Goal: Task Accomplishment & Management: Manage account settings

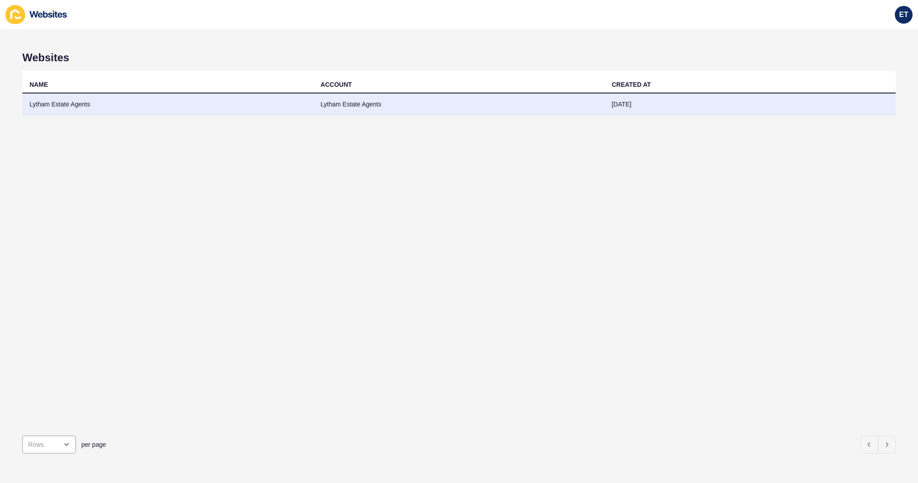
click at [116, 104] on td "Lytham Estate Agents" at bounding box center [167, 104] width 291 height 22
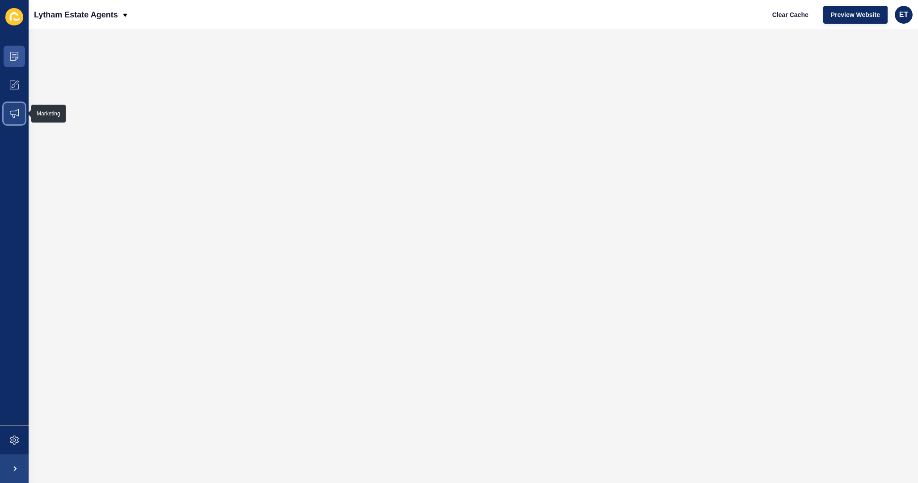
click at [20, 109] on span at bounding box center [14, 113] width 29 height 29
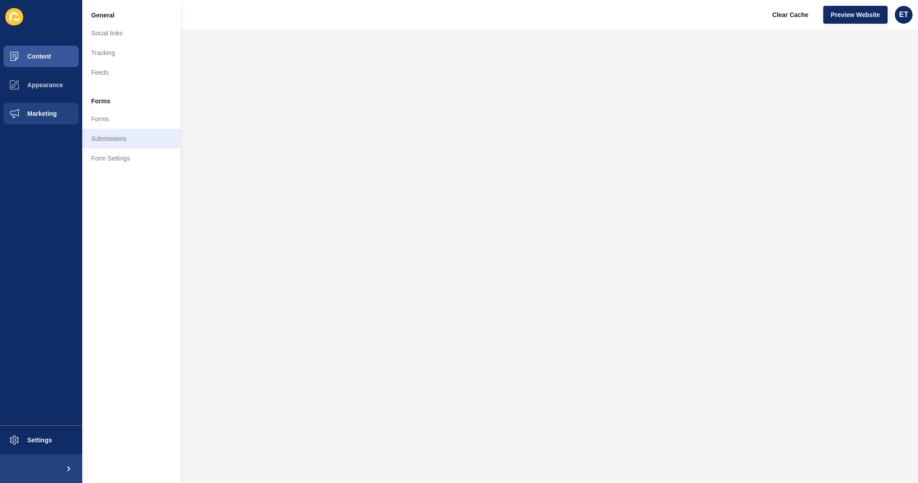
click at [105, 133] on link "Submissions" at bounding box center [131, 139] width 98 height 20
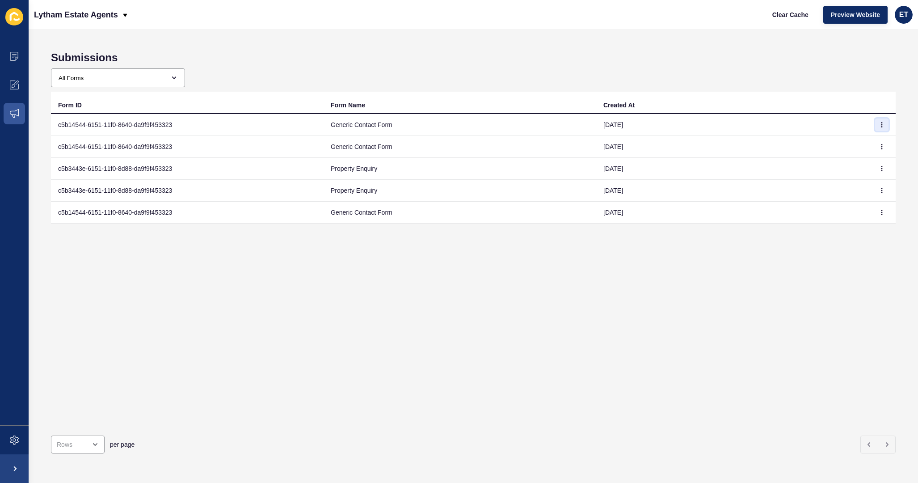
drag, startPoint x: 886, startPoint y: 128, endPoint x: 879, endPoint y: 130, distance: 6.6
click at [886, 128] on button "button" at bounding box center [881, 124] width 13 height 13
click at [856, 137] on link "View" at bounding box center [857, 143] width 63 height 20
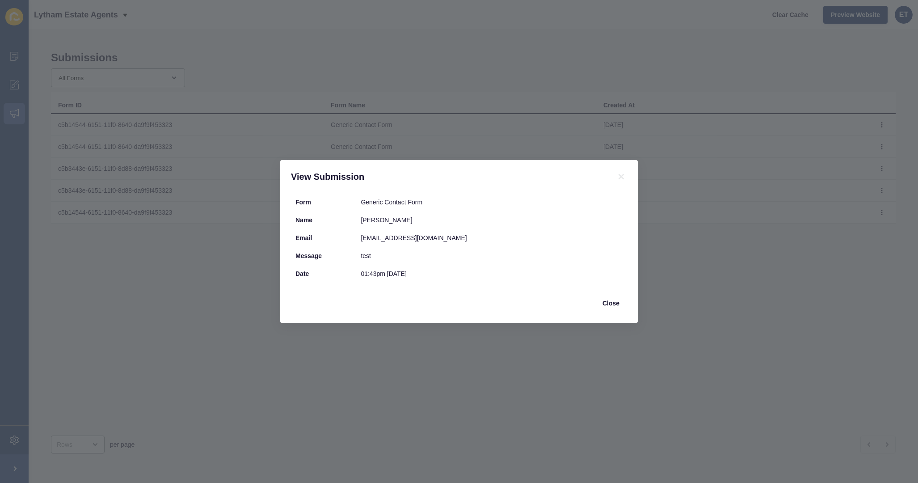
drag, startPoint x: 611, startPoint y: 300, endPoint x: 588, endPoint y: 248, distance: 56.2
click at [611, 300] on span "Close" at bounding box center [610, 302] width 17 height 9
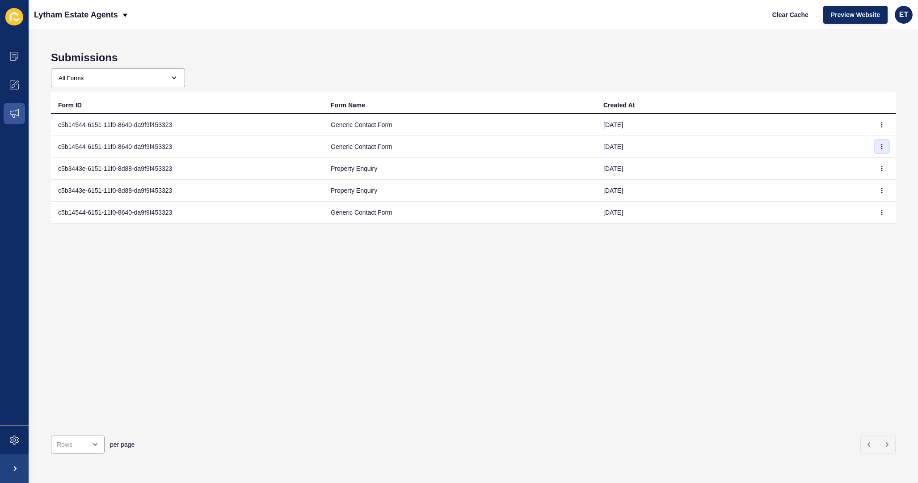
click at [886, 143] on button "button" at bounding box center [881, 146] width 13 height 13
click at [861, 164] on link "View" at bounding box center [857, 165] width 63 height 20
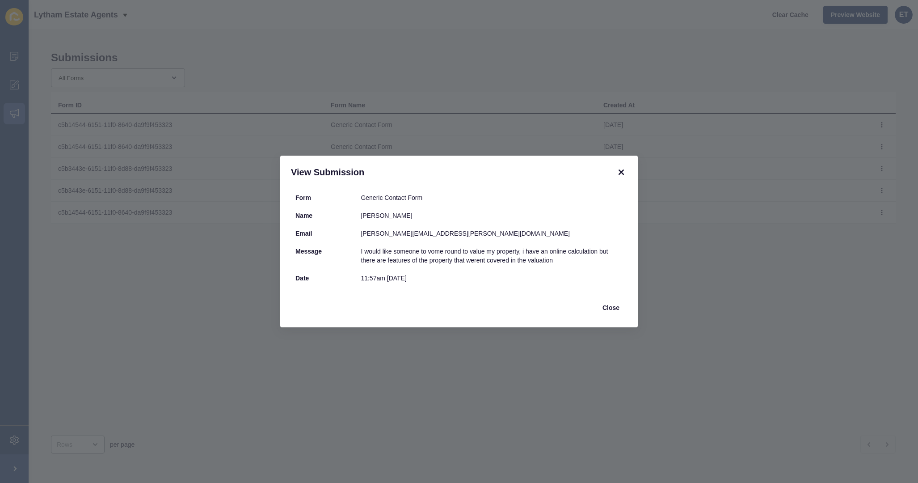
click at [622, 171] on icon at bounding box center [620, 171] width 5 height 5
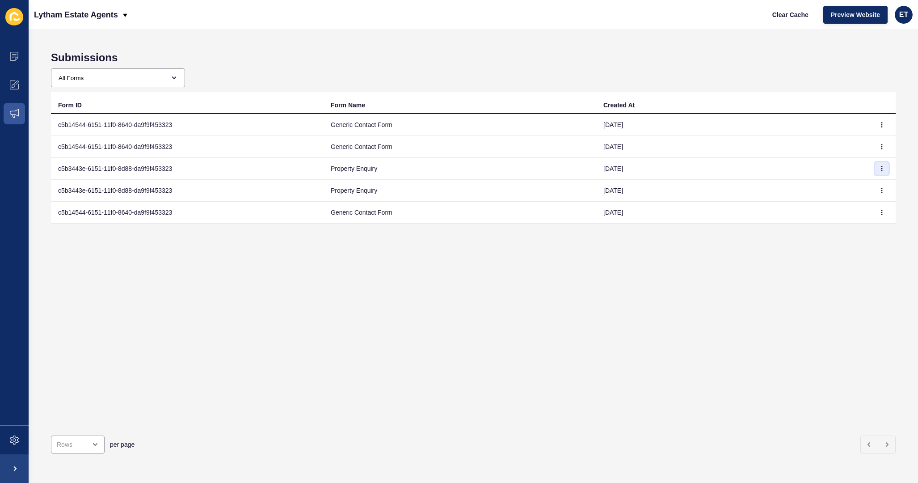
click at [884, 165] on button "button" at bounding box center [881, 168] width 13 height 13
click at [839, 191] on link "View" at bounding box center [857, 186] width 63 height 20
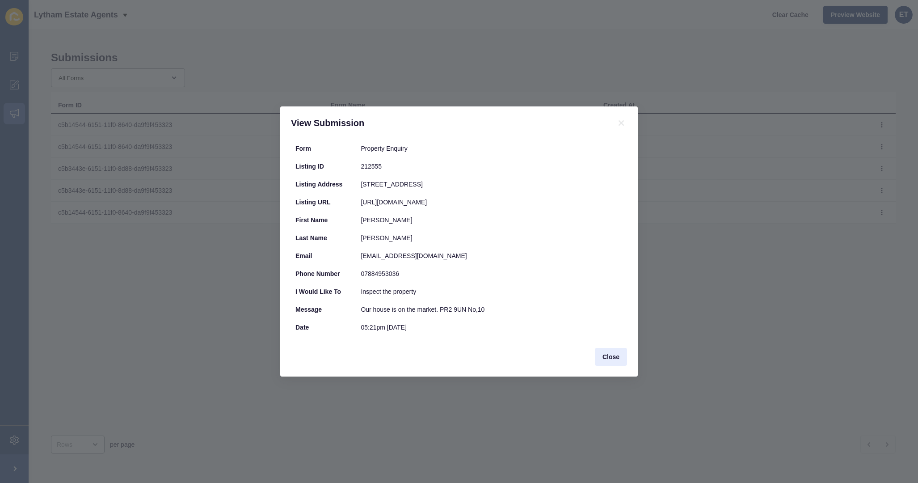
click at [622, 354] on button "Close" at bounding box center [611, 357] width 32 height 18
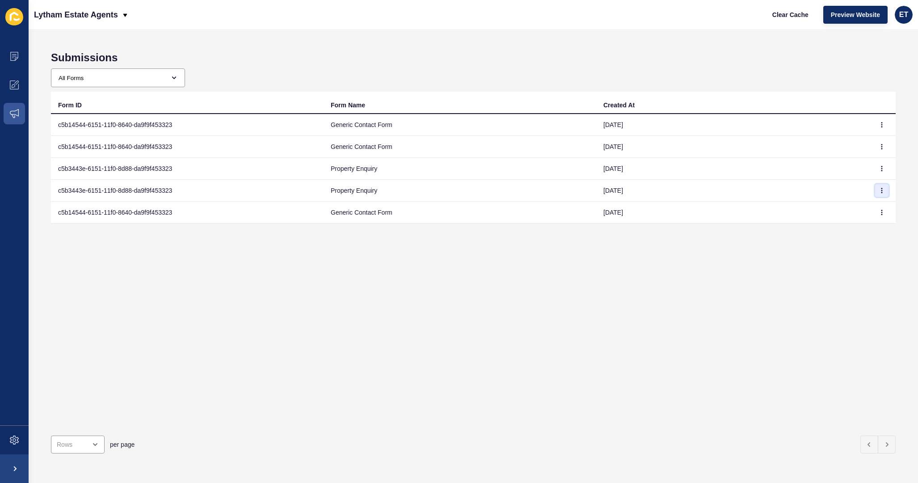
click at [880, 191] on icon "button" at bounding box center [881, 190] width 5 height 5
click at [851, 210] on link "View" at bounding box center [857, 208] width 63 height 20
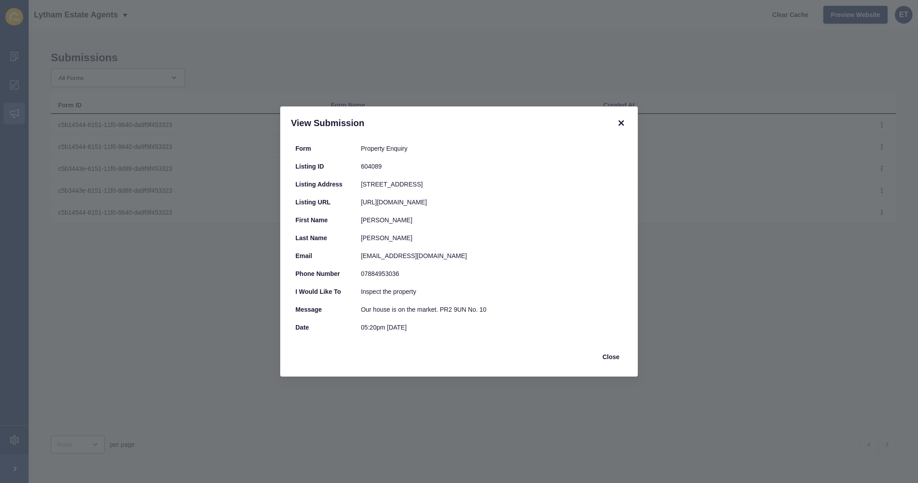
click at [622, 122] on icon at bounding box center [620, 122] width 5 height 5
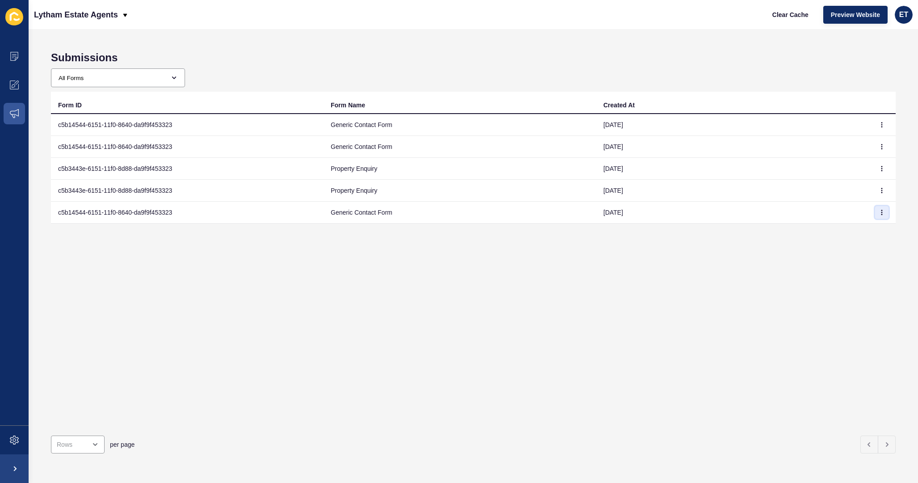
click at [877, 209] on button "button" at bounding box center [881, 212] width 13 height 13
click at [845, 233] on link "View" at bounding box center [857, 230] width 63 height 20
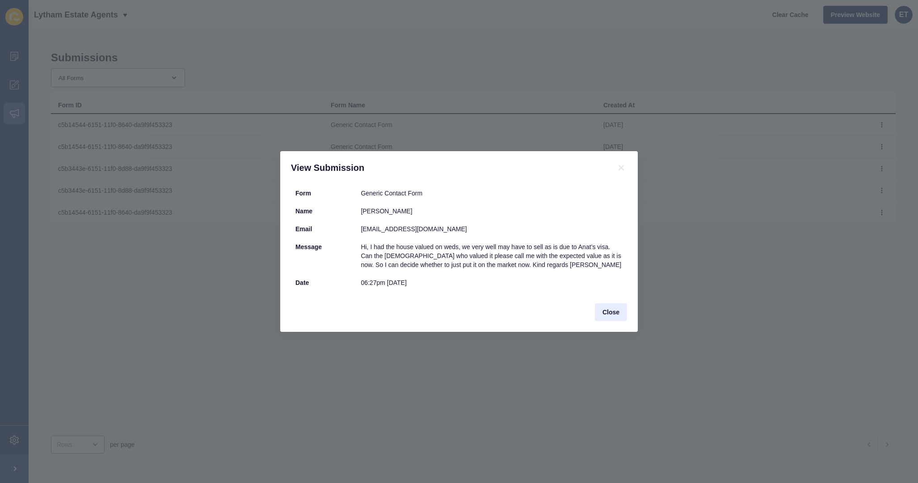
click at [607, 309] on span "Close" at bounding box center [610, 311] width 17 height 9
